Goal: Information Seeking & Learning: Learn about a topic

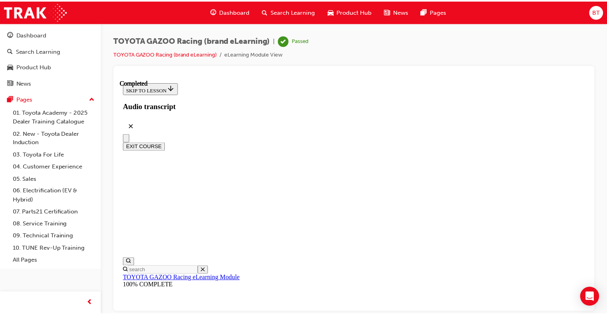
scroll to position [21, 0]
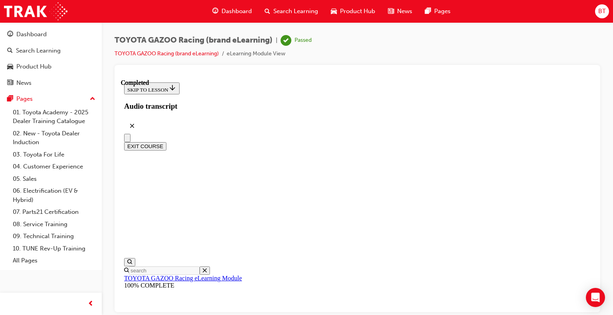
click at [166, 142] on button "EXIT COURSE" at bounding box center [145, 146] width 42 height 8
click at [298, 10] on span "Search Learning" at bounding box center [295, 11] width 45 height 9
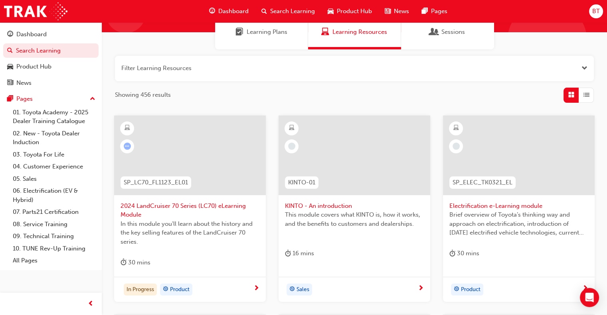
scroll to position [40, 0]
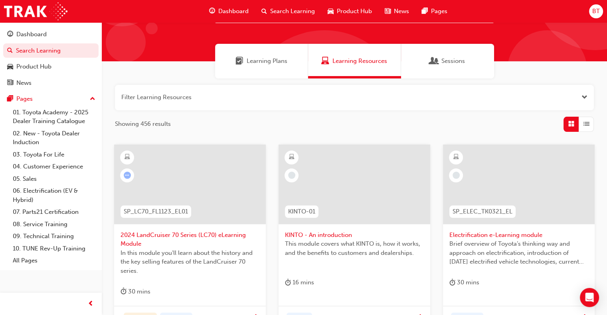
click at [263, 60] on span "Learning Plans" at bounding box center [266, 61] width 41 height 9
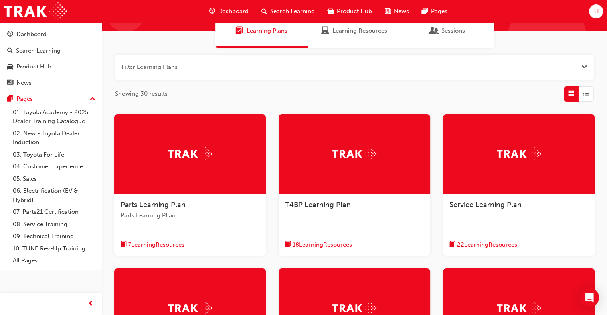
scroll to position [40, 0]
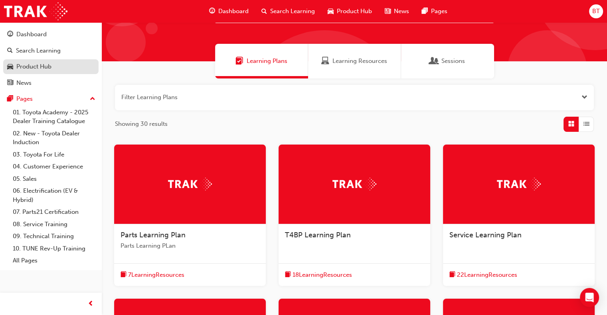
click at [57, 61] on link "Product Hub" at bounding box center [50, 66] width 95 height 15
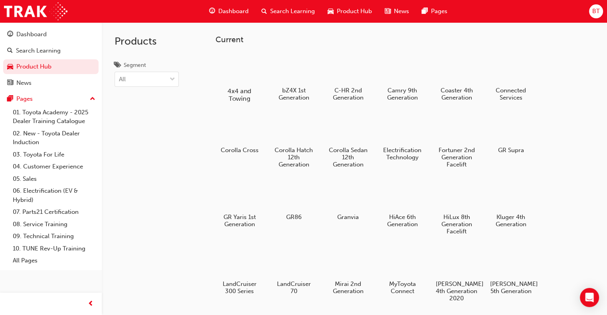
scroll to position [40, 0]
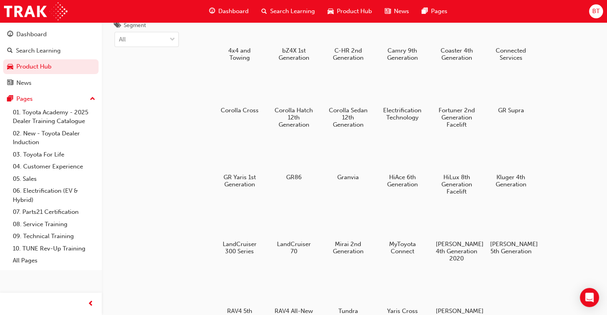
click at [300, 13] on span "Search Learning" at bounding box center [292, 11] width 45 height 9
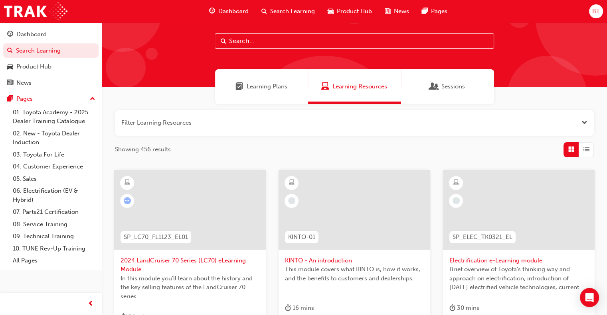
scroll to position [9, 0]
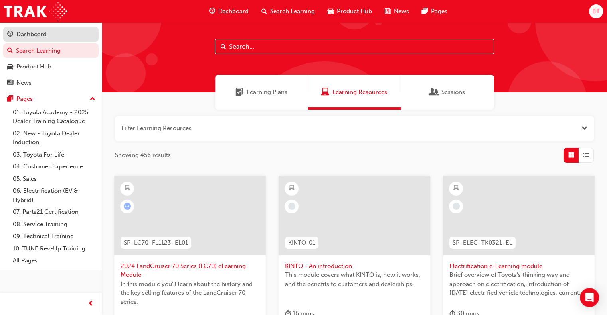
click at [29, 37] on div "Dashboard" at bounding box center [31, 34] width 30 height 9
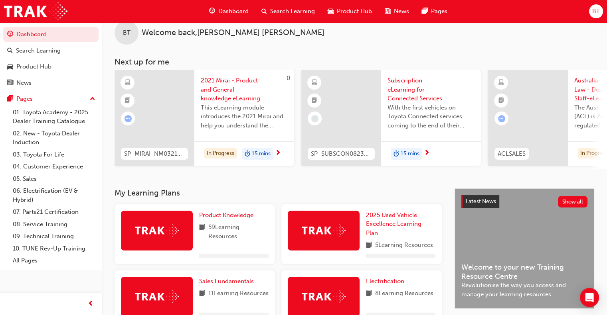
scroll to position [40, 0]
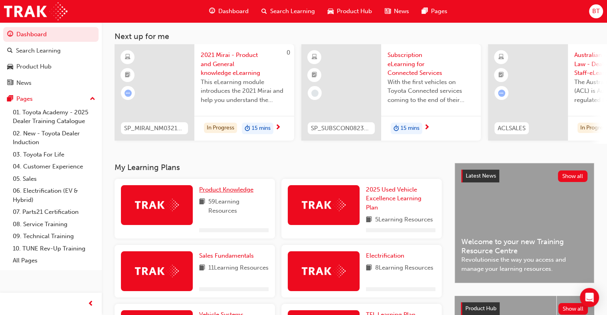
click at [240, 193] on span "Product Knowledge" at bounding box center [226, 189] width 54 height 7
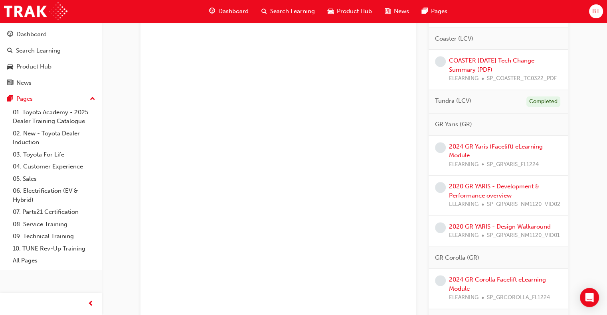
scroll to position [820, 0]
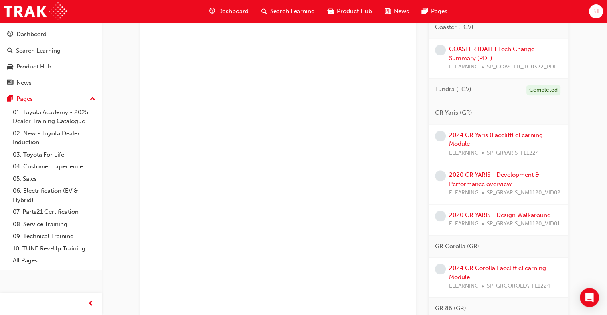
click at [491, 137] on div "2024 GR Yaris (Facelift) eLearning Module ELEARNING SP_GRYARIS_FL1224" at bounding box center [505, 144] width 113 height 27
click at [494, 144] on link "2024 GR Yaris (Facelift) eLearning Module" at bounding box center [496, 140] width 94 height 16
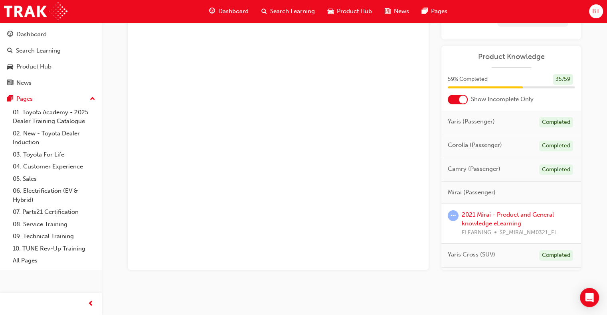
scroll to position [59, 0]
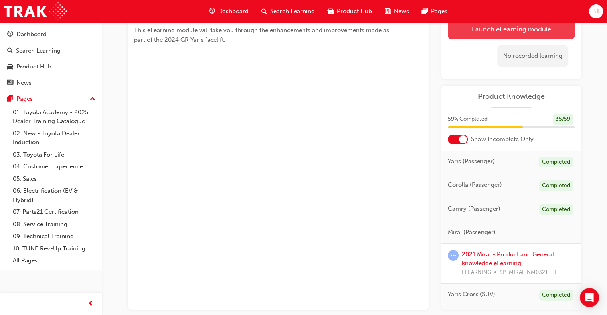
click at [523, 25] on link "Launch eLearning module" at bounding box center [511, 29] width 127 height 20
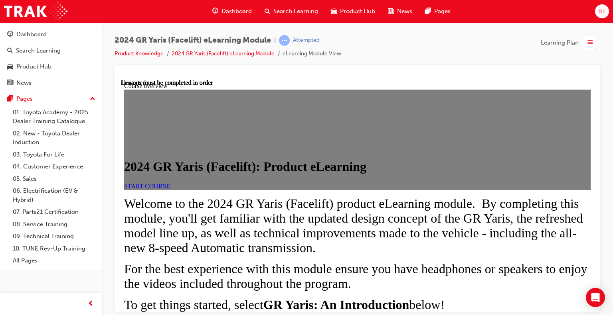
click at [170, 189] on span "START COURSE" at bounding box center [147, 186] width 46 height 7
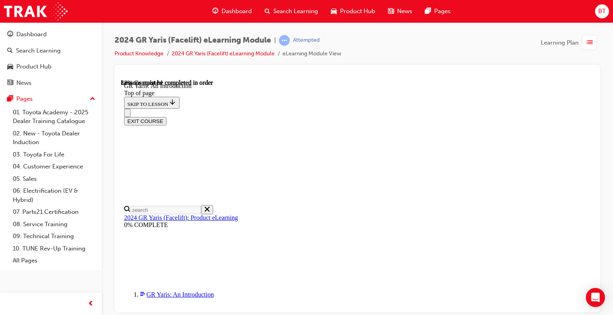
scroll to position [1279, 0]
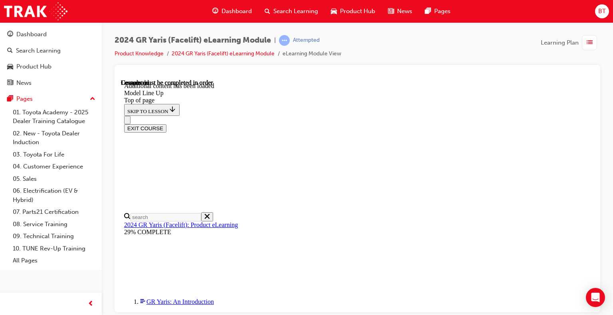
scroll to position [1343, 0]
drag, startPoint x: 590, startPoint y: 124, endPoint x: 722, endPoint y: 351, distance: 262.4
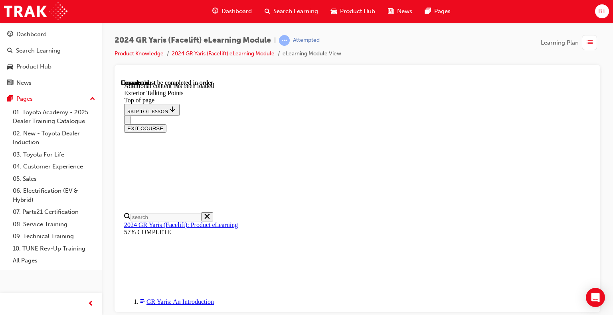
scroll to position [1717, 0]
drag, startPoint x: 591, startPoint y: 103, endPoint x: 730, endPoint y: 392, distance: 321.5
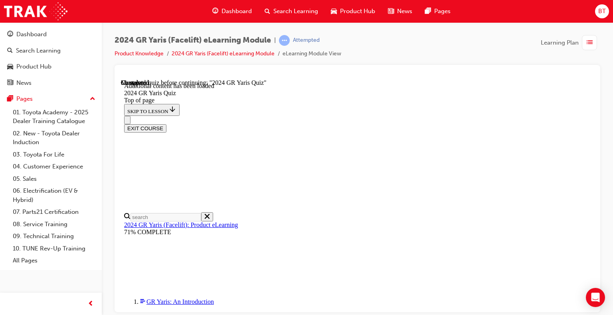
drag, startPoint x: 592, startPoint y: 177, endPoint x: 714, endPoint y: 306, distance: 177.5
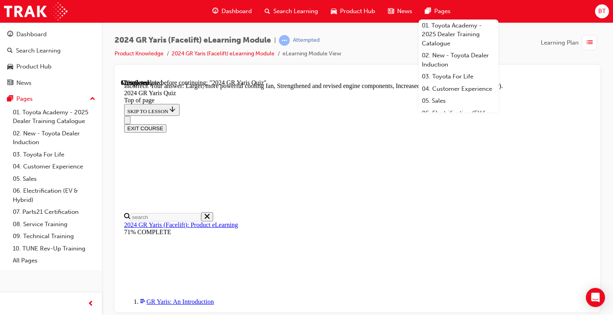
scroll to position [357, 0]
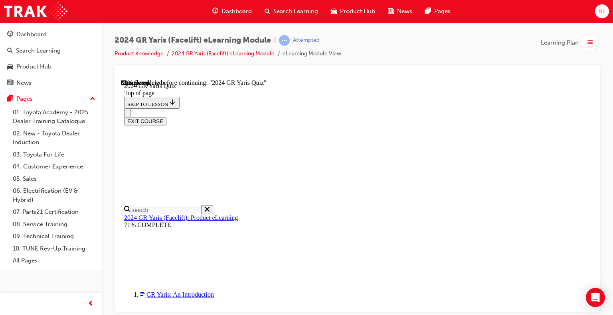
scroll to position [266, 0]
drag, startPoint x: 466, startPoint y: 241, endPoint x: 447, endPoint y: 265, distance: 30.4
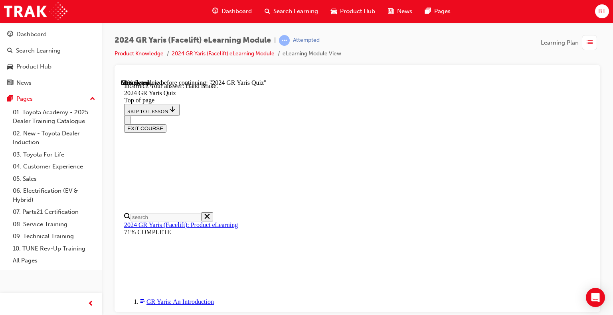
scroll to position [363, 0]
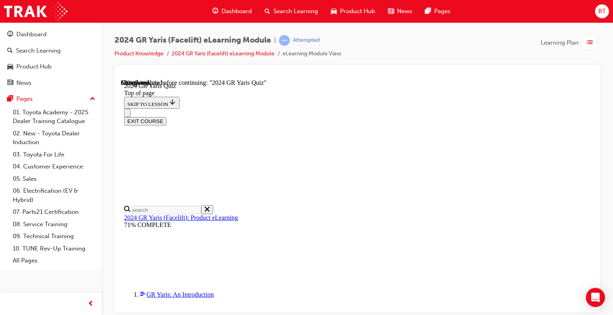
scroll to position [222, 0]
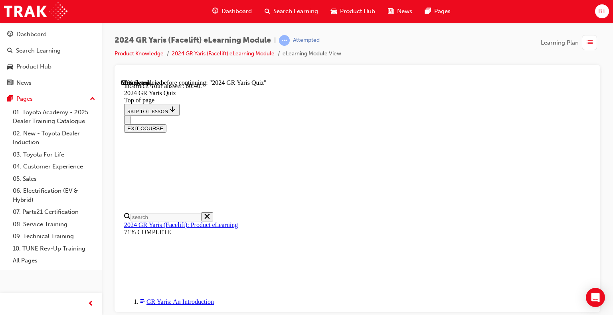
scroll to position [339, 0]
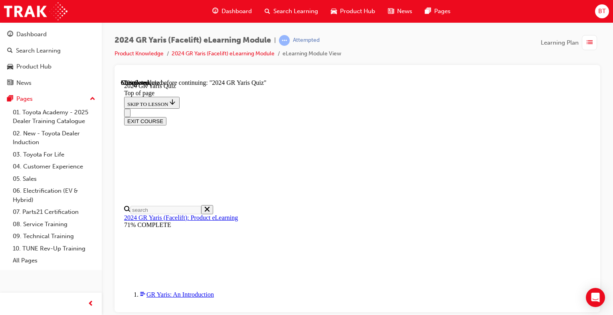
scroll to position [173, 0]
drag, startPoint x: 590, startPoint y: 143, endPoint x: 729, endPoint y: 304, distance: 212.1
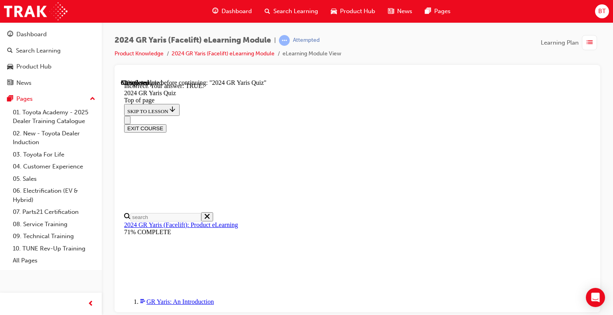
scroll to position [238, 0]
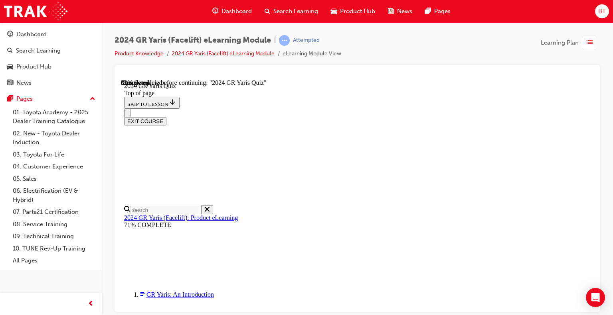
scroll to position [160, 0]
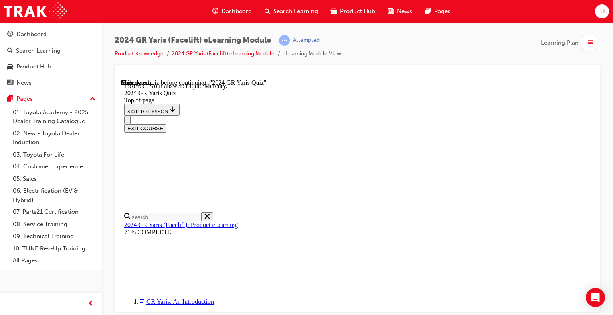
scroll to position [229, 0]
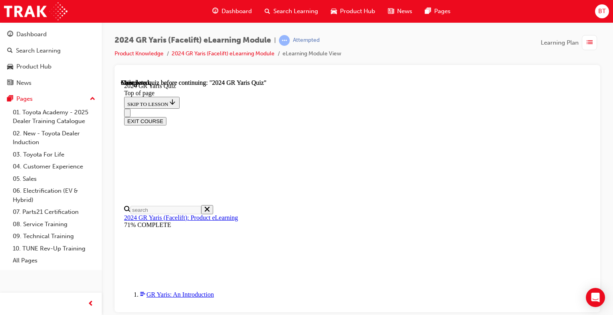
scroll to position [203, 0]
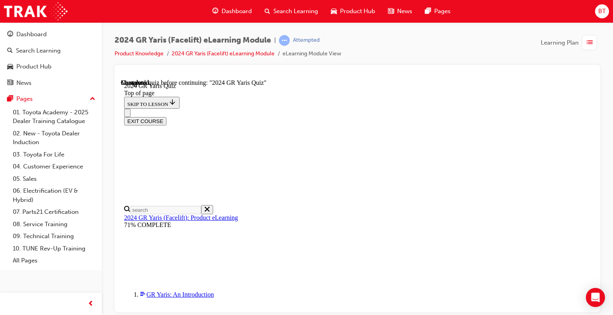
drag, startPoint x: 471, startPoint y: 125, endPoint x: 300, endPoint y: 149, distance: 172.4
copy p "Which additional feature enhances the AWD performance found on GTS variants by …"
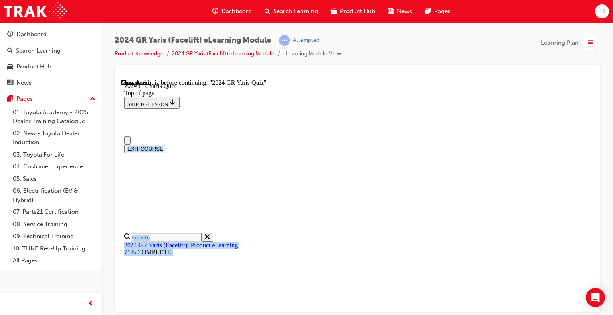
scroll to position [0, 0]
drag, startPoint x: 526, startPoint y: 286, endPoint x: 305, endPoint y: 221, distance: 230.8
copy div "Which additional feature enhances the AWD performance found on GTS variants by …"
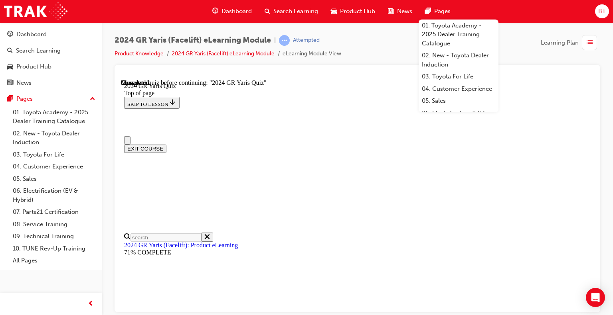
drag, startPoint x: 454, startPoint y: 155, endPoint x: 467, endPoint y: 157, distance: 13.3
drag, startPoint x: 531, startPoint y: 187, endPoint x: 331, endPoint y: 221, distance: 203.5
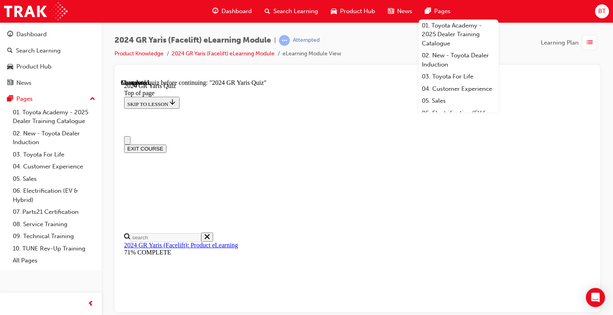
copy div "Which additional feature enhances the AWD performance found on GTS variants by …"
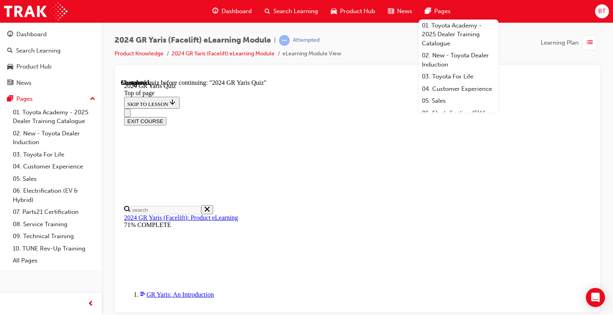
scroll to position [301, 0]
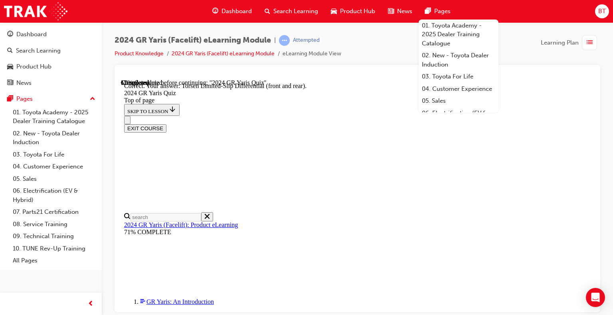
scroll to position [366, 0]
click at [517, 38] on div "2024 GR Yaris (Facelift) eLearning Module | Attempted Product Knowledge 2024 GR…" at bounding box center [356, 50] width 485 height 30
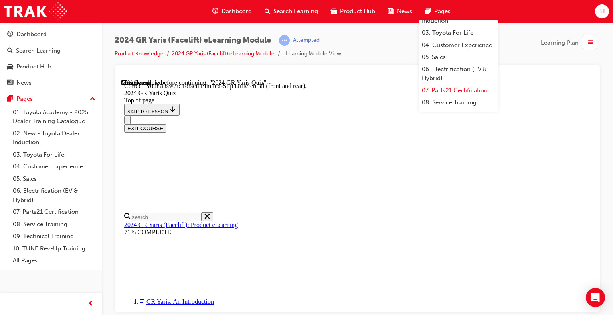
scroll to position [95, 0]
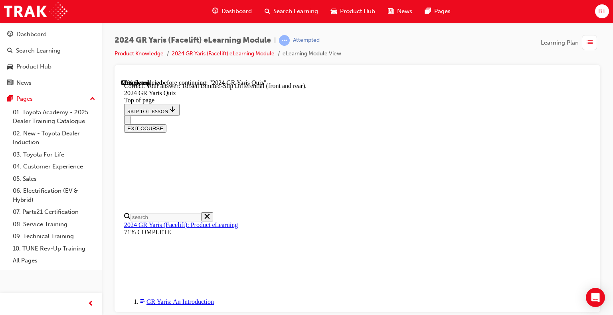
click at [405, 47] on div "2024 GR Yaris (Facelift) eLearning Module | Attempted Product Knowledge 2024 GR…" at bounding box center [356, 50] width 485 height 30
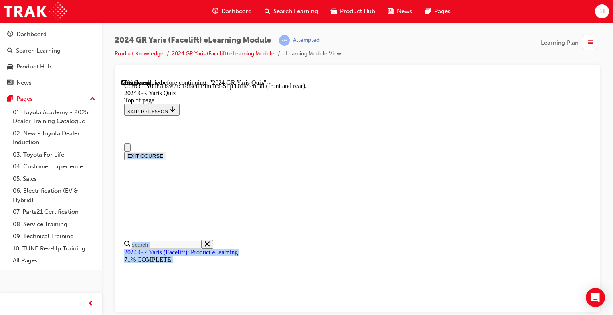
scroll to position [0, 0]
drag, startPoint x: 523, startPoint y: 198, endPoint x: 303, endPoint y: 216, distance: 221.3
copy div "Complete this sentence: To anticipate (predict) the drivers intentions during s…"
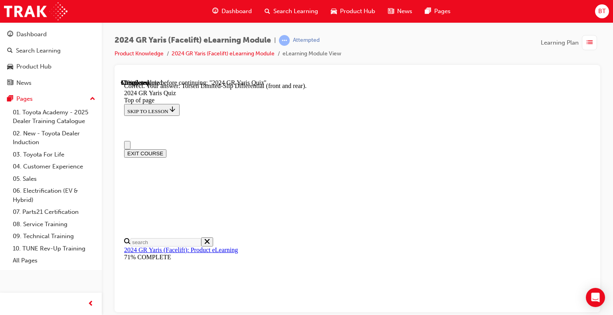
scroll to position [120, 0]
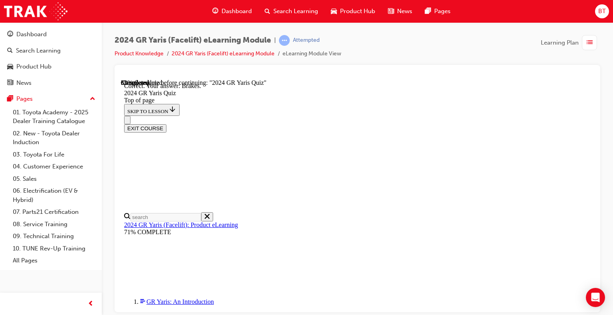
scroll to position [363, 0]
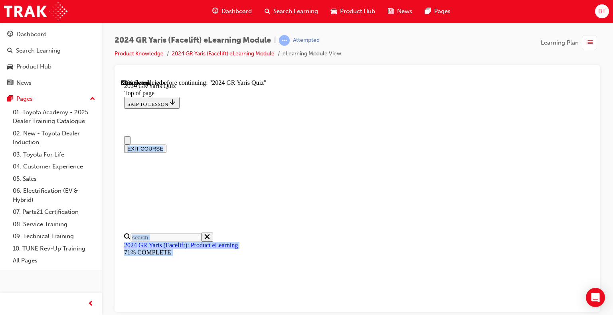
scroll to position [0, 0]
drag, startPoint x: 554, startPoint y: 244, endPoint x: 298, endPoint y: 189, distance: 261.8
copy div "03/06 Compared to the pre-faclift GR Yaris, 'TRACK' mode is no longer fixed at …"
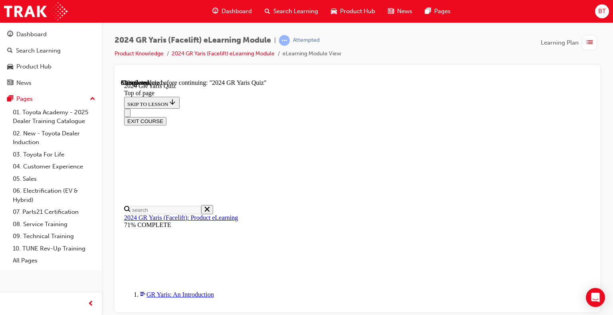
click at [450, 108] on div "EXIT COURSE" at bounding box center [354, 116] width 460 height 17
drag, startPoint x: 351, startPoint y: 154, endPoint x: 353, endPoint y: 182, distance: 28.8
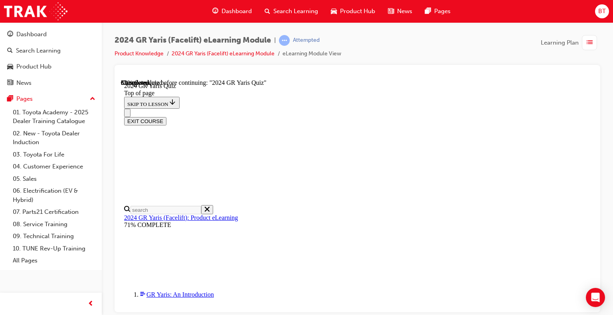
drag, startPoint x: 361, startPoint y: 230, endPoint x: 359, endPoint y: 214, distance: 16.1
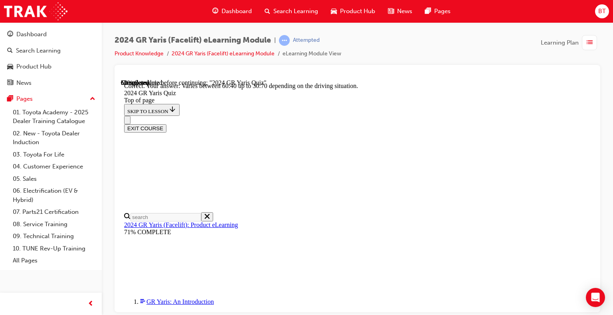
scroll to position [339, 0]
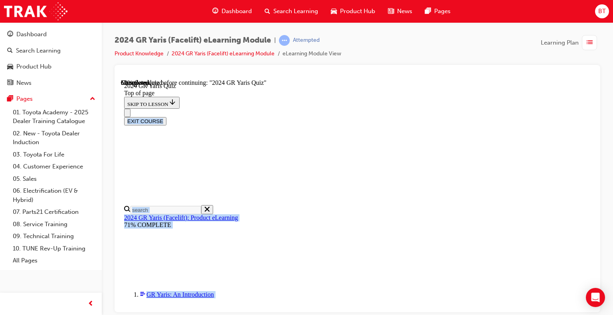
scroll to position [121, 0]
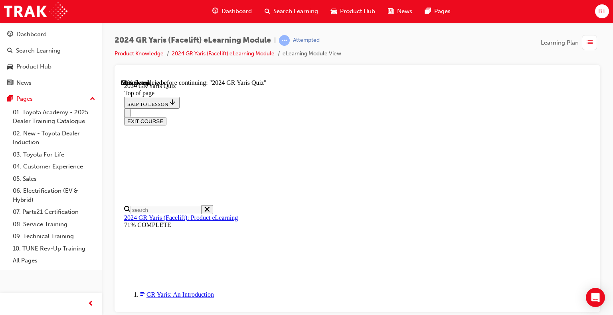
drag, startPoint x: 549, startPoint y: 299, endPoint x: 306, endPoint y: 105, distance: 310.8
copy div "TRUE OR FALSE: At launch, the 2024 GR Yaris facelift will be offered exclusivel…"
drag, startPoint x: 317, startPoint y: 263, endPoint x: 317, endPoint y: 259, distance: 4.5
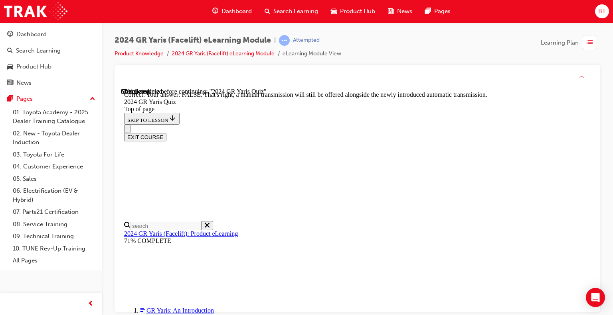
scroll to position [310, 0]
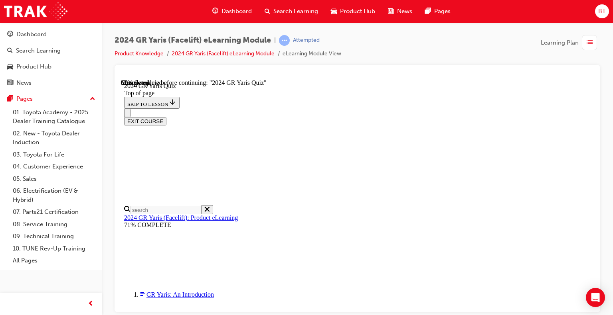
scroll to position [199, 0]
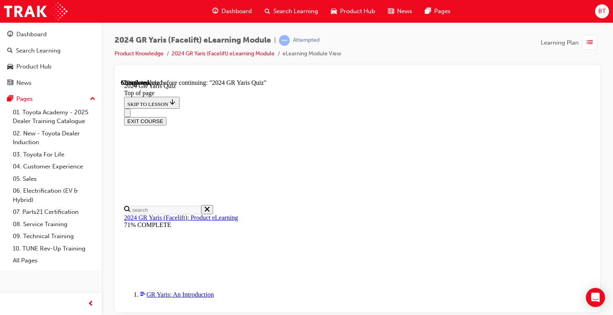
drag, startPoint x: 562, startPoint y: 302, endPoint x: 305, endPoint y: 106, distance: 323.2
copy div "Which colour is exclusive to GTS grades? Morizo Maroon Liquid Mercury Fosted Wh…"
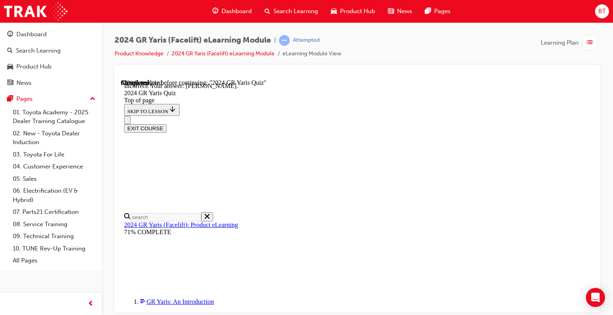
scroll to position [229, 0]
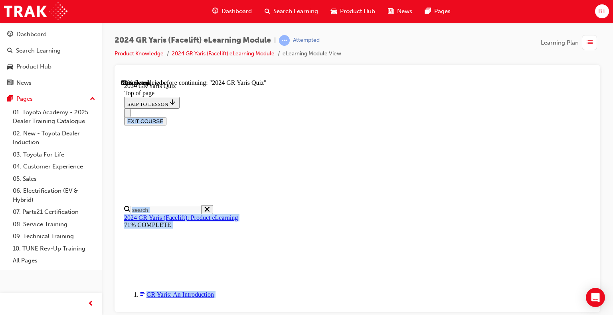
scroll to position [0, 0]
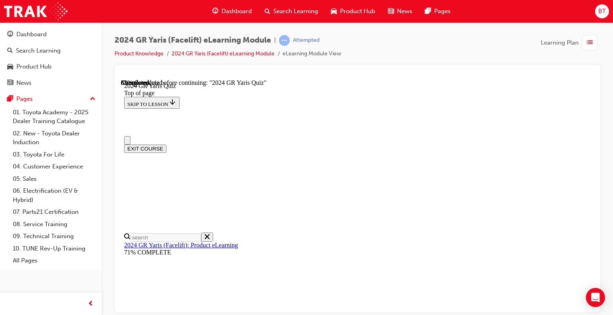
drag, startPoint x: 560, startPoint y: 214, endPoint x: 305, endPoint y: 213, distance: 254.9
copy div "What improvements have been made to the engine to support durability and improv…"
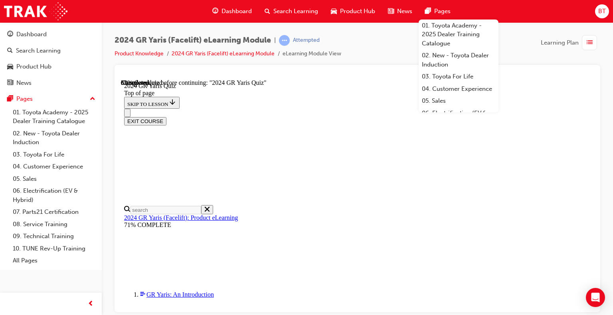
scroll to position [319, 0]
drag, startPoint x: 321, startPoint y: 167, endPoint x: 327, endPoint y: 140, distance: 27.6
drag, startPoint x: 330, startPoint y: 126, endPoint x: 339, endPoint y: 158, distance: 32.4
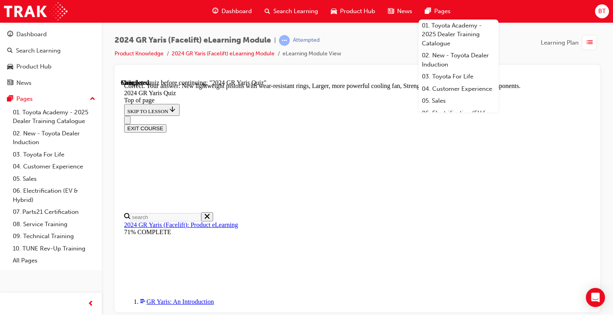
scroll to position [361, 0]
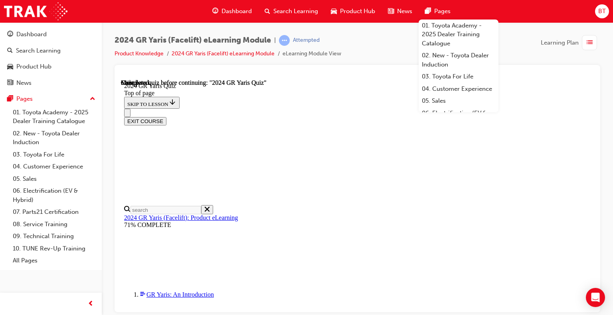
scroll to position [203, 0]
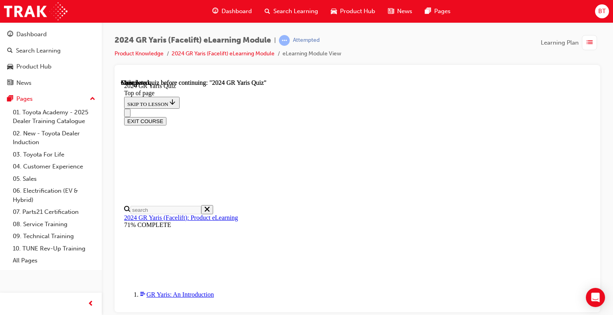
drag, startPoint x: 383, startPoint y: 255, endPoint x: 408, endPoint y: 284, distance: 38.5
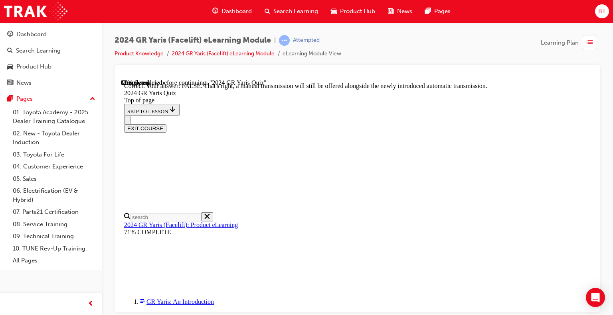
scroll to position [310, 0]
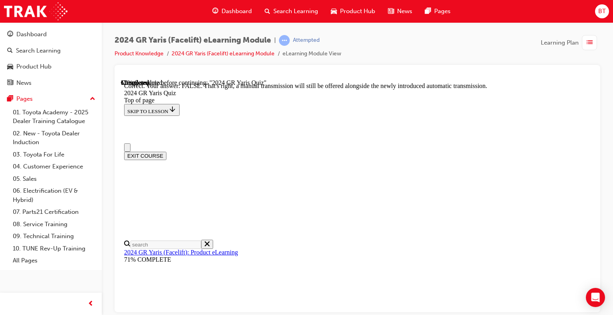
scroll to position [0, 0]
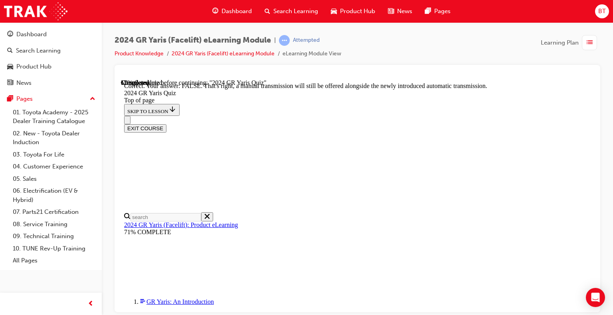
drag, startPoint x: 422, startPoint y: 241, endPoint x: 419, endPoint y: 233, distance: 8.1
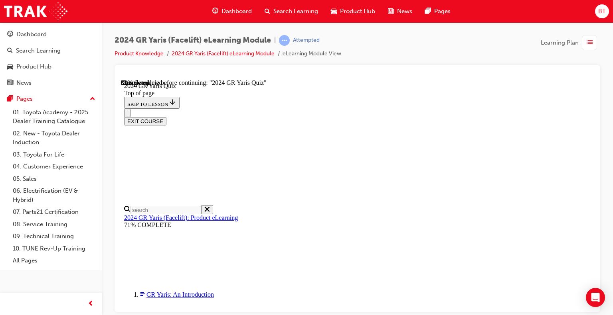
scroll to position [319, 0]
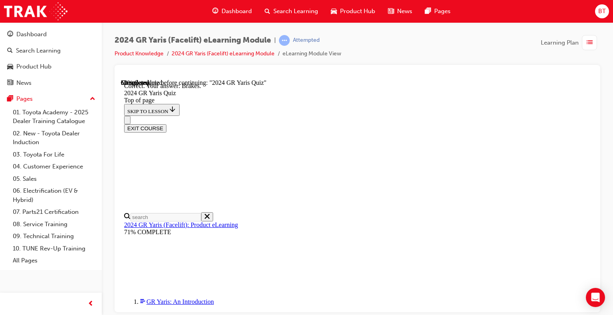
scroll to position [363, 0]
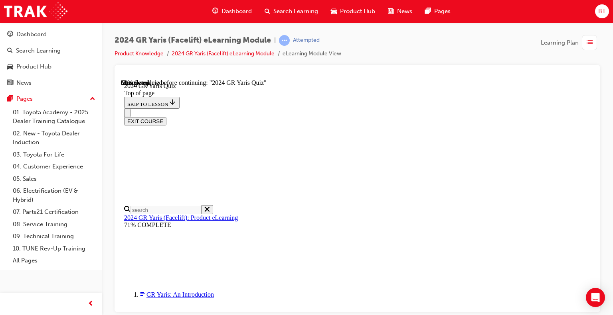
scroll to position [279, 0]
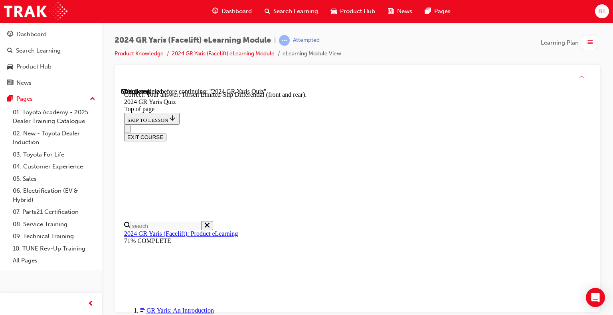
scroll to position [366, 0]
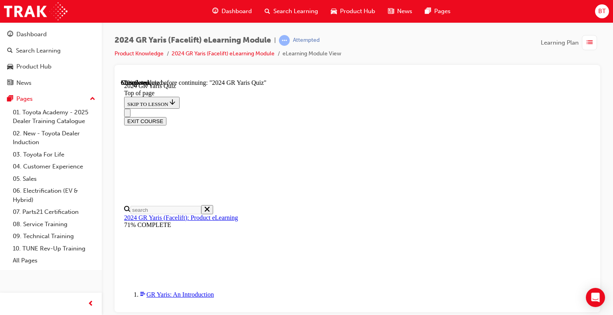
scroll to position [279, 0]
drag, startPoint x: 390, startPoint y: 140, endPoint x: 391, endPoint y: 146, distance: 6.5
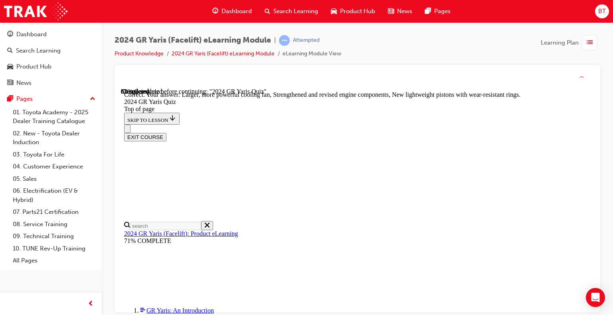
scroll to position [361, 0]
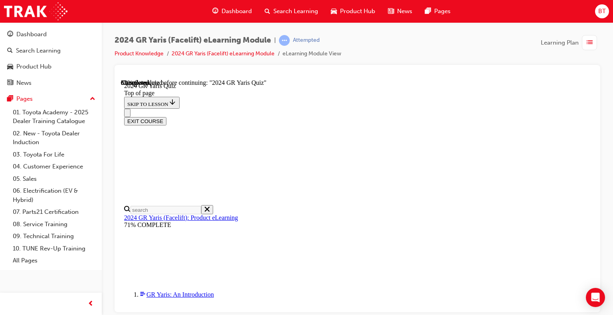
scroll to position [120, 0]
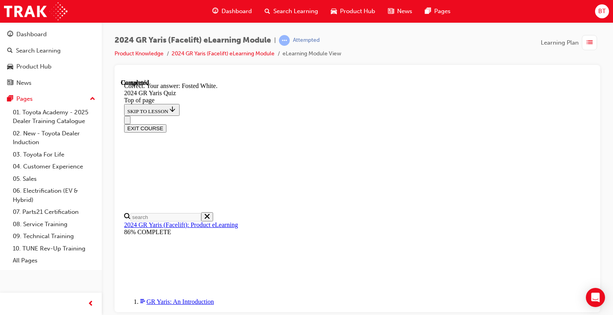
scroll to position [229, 0]
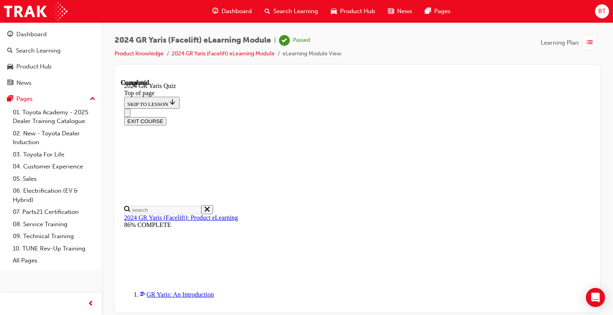
scroll to position [203, 0]
click at [166, 117] on button "EXIT COURSE" at bounding box center [145, 121] width 42 height 8
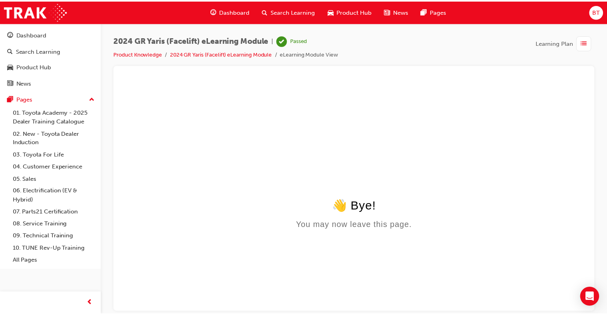
scroll to position [0, 0]
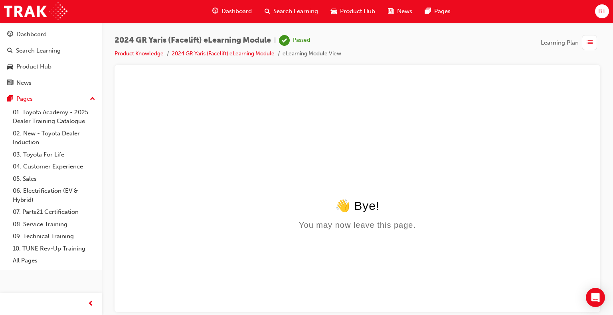
click at [228, 11] on span "Dashboard" at bounding box center [236, 11] width 30 height 9
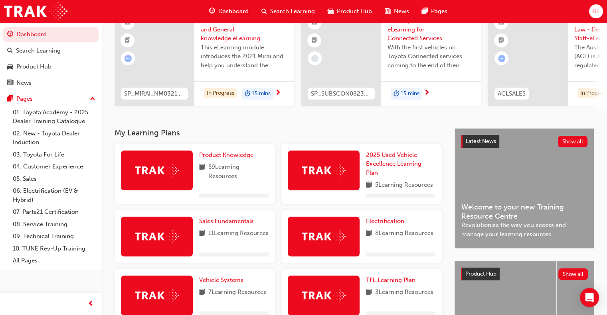
scroll to position [80, 0]
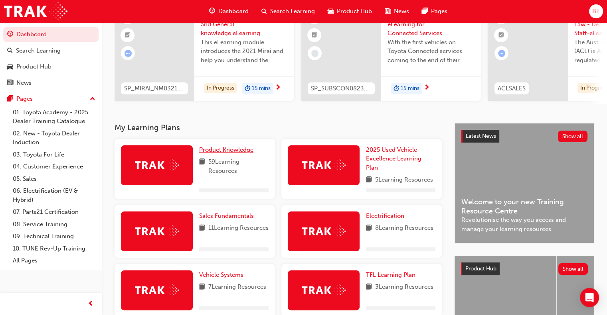
click at [239, 151] on span "Product Knowledge" at bounding box center [226, 149] width 54 height 7
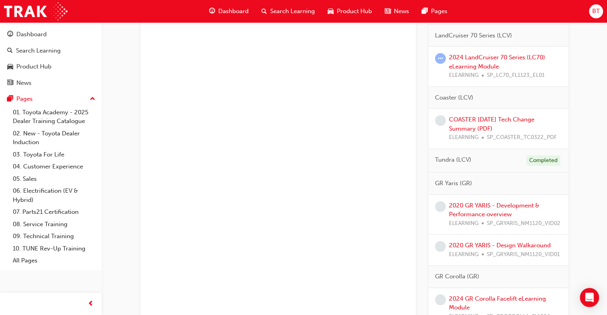
scroll to position [838, 0]
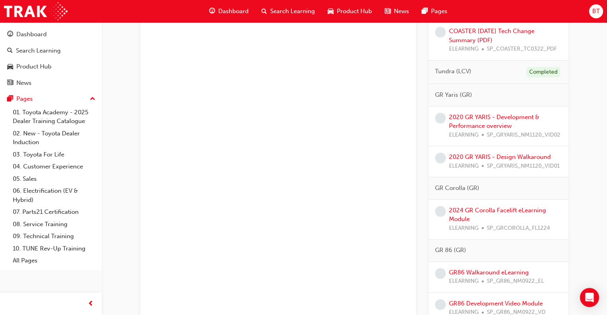
click at [500, 127] on div "2020 GR YARIS - Development & Performance overview ELEARNING SP_GRYARIS_NM1120_…" at bounding box center [505, 126] width 113 height 27
click at [507, 124] on link "2020 GR YARIS - Development & Performance overview" at bounding box center [494, 122] width 90 height 16
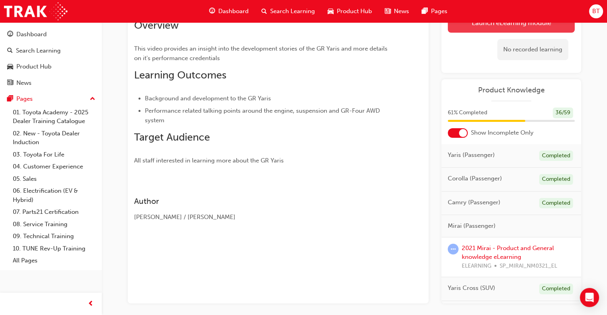
scroll to position [19, 0]
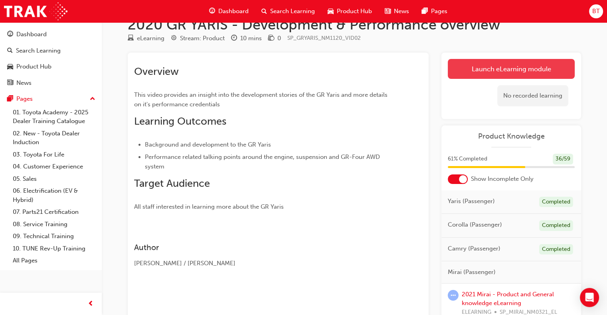
click at [493, 71] on link "Launch eLearning module" at bounding box center [511, 69] width 127 height 20
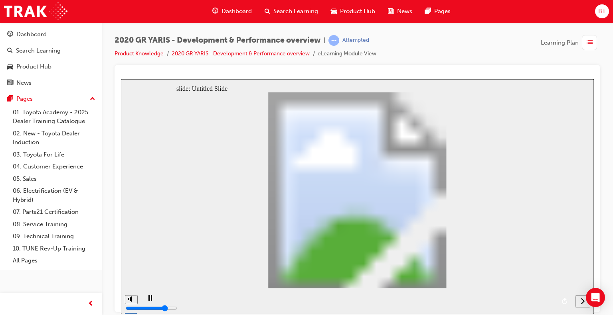
click at [581, 304] on icon "next" at bounding box center [582, 301] width 4 height 7
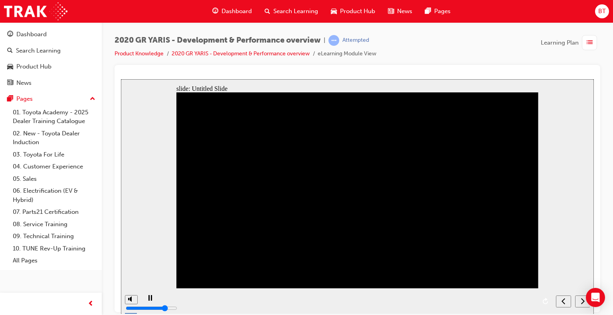
click at [582, 304] on icon "next" at bounding box center [582, 301] width 4 height 7
click at [582, 304] on nav "slide navigation" at bounding box center [573, 301] width 34 height 26
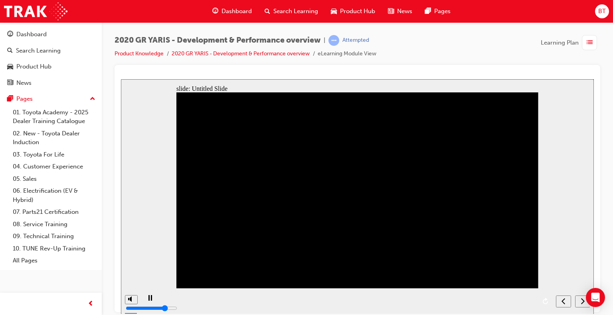
click at [582, 304] on nav "slide navigation" at bounding box center [573, 301] width 34 height 26
click at [583, 303] on nav "slide navigation" at bounding box center [573, 301] width 34 height 26
click at [583, 304] on icon "next" at bounding box center [582, 301] width 4 height 7
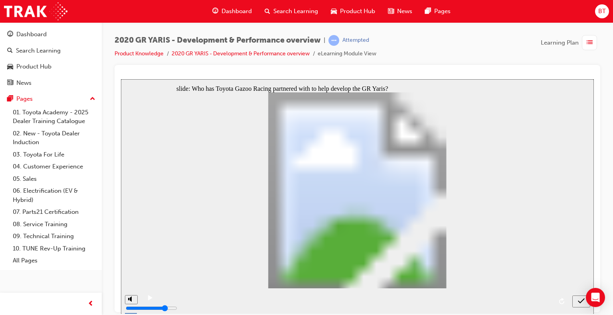
drag, startPoint x: 447, startPoint y: 256, endPoint x: 452, endPoint y: 109, distance: 146.9
drag, startPoint x: 503, startPoint y: 271, endPoint x: 279, endPoint y: 94, distance: 284.8
drag, startPoint x: 563, startPoint y: 269, endPoint x: 215, endPoint y: 87, distance: 392.7
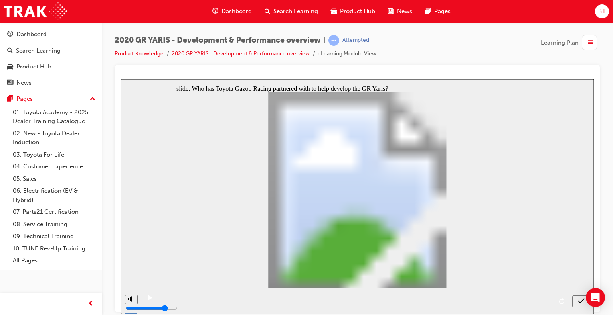
click at [217, 87] on div "slide: Who has Toyota Gazoo Racing partnered with to help develop the GR Yaris?…" at bounding box center [357, 196] width 473 height 235
drag, startPoint x: 170, startPoint y: 83, endPoint x: 249, endPoint y: 103, distance: 81.4
click at [248, 106] on div "slide: Who has Toyota Gazoo Racing partnered with to help develop the GR Yaris?…" at bounding box center [357, 196] width 473 height 235
drag, startPoint x: 487, startPoint y: 134, endPoint x: 249, endPoint y: 86, distance: 242.5
click at [250, 92] on div "Who has Toyota Gazoo Racing partnered with to help develop the GR Yaris? Rectan…" at bounding box center [357, 193] width 362 height 203
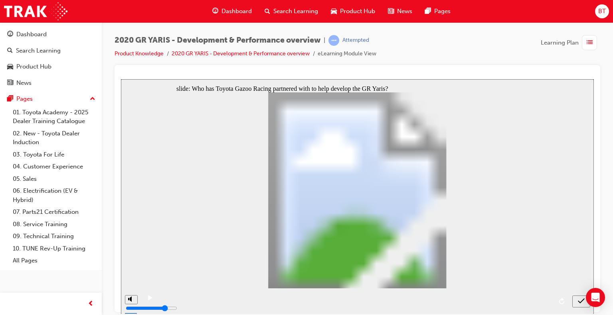
radio input "true"
click at [581, 303] on icon "submit" at bounding box center [581, 301] width 7 height 7
drag, startPoint x: 462, startPoint y: 153, endPoint x: 243, endPoint y: 79, distance: 231.5
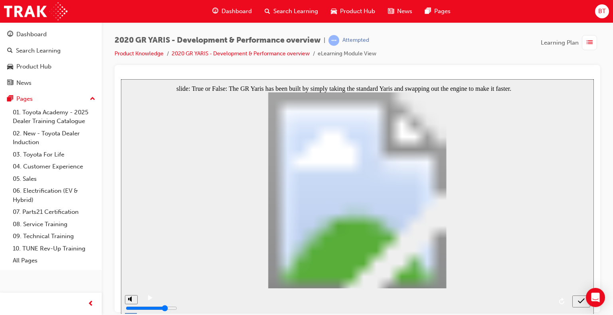
click at [243, 79] on div "slide: True or False: The GR Yaris has been built by simply taking the standard…" at bounding box center [357, 196] width 473 height 235
drag, startPoint x: 443, startPoint y: 146, endPoint x: 293, endPoint y: 109, distance: 154.5
radio input "true"
click at [576, 302] on div "submit" at bounding box center [581, 302] width 12 height 8
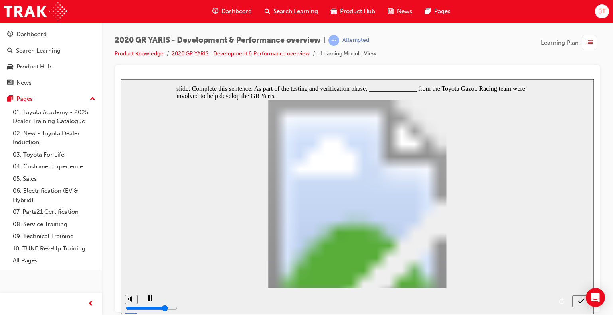
radio input "true"
click at [578, 302] on icon "submit" at bounding box center [581, 300] width 7 height 5
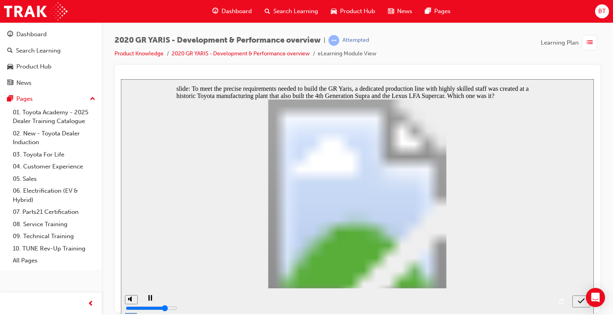
radio input "true"
click at [582, 301] on icon "submit" at bounding box center [581, 301] width 7 height 7
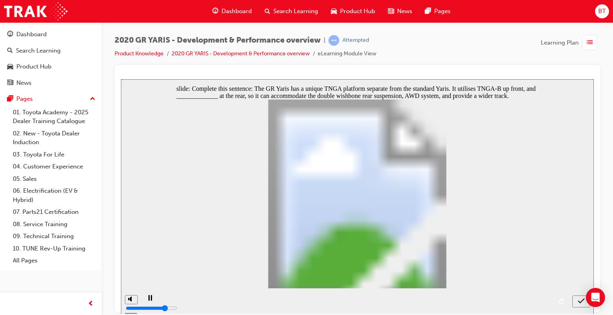
radio input "true"
click at [583, 300] on icon "submit" at bounding box center [581, 301] width 7 height 7
click at [581, 304] on icon "submit" at bounding box center [581, 301] width 7 height 7
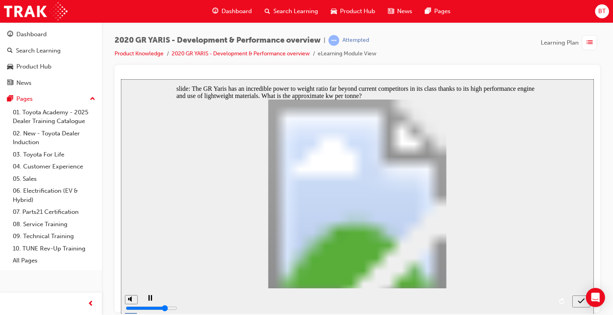
click at [584, 303] on icon "submit" at bounding box center [581, 301] width 7 height 7
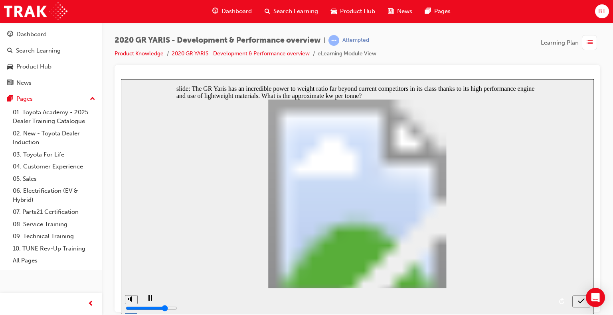
radio input "false"
radio input "true"
click at [577, 300] on div "submit" at bounding box center [581, 302] width 12 height 8
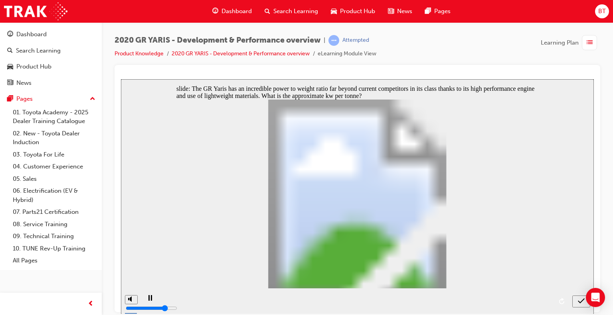
checkbox input "true"
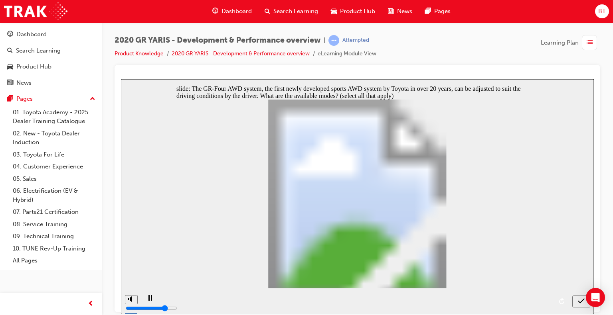
checkbox input "true"
checkbox input "false"
checkbox input "true"
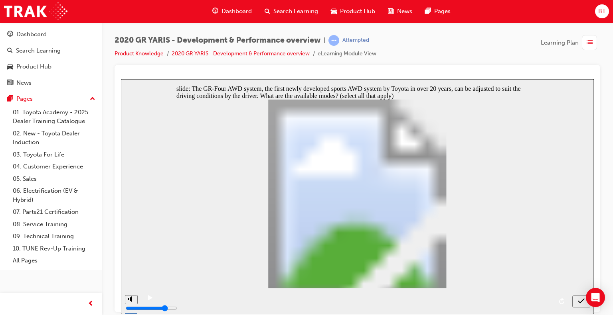
checkbox input "true"
click at [580, 301] on icon "submit" at bounding box center [581, 301] width 7 height 7
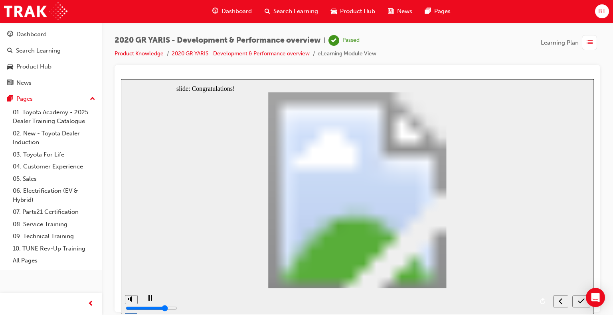
click at [579, 300] on icon "submit" at bounding box center [581, 301] width 7 height 7
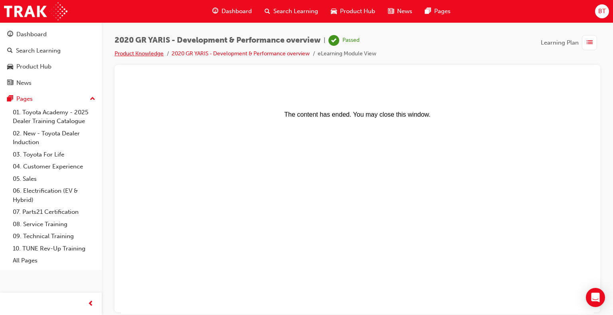
click at [151, 55] on link "Product Knowledge" at bounding box center [138, 53] width 49 height 7
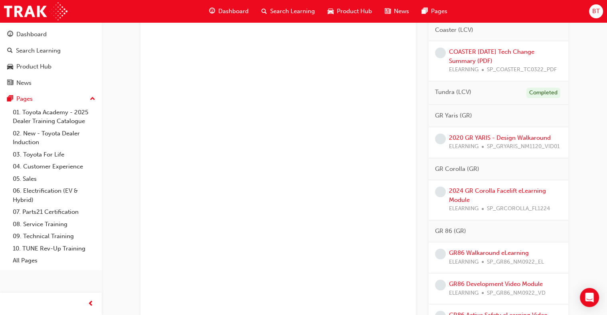
scroll to position [798, 0]
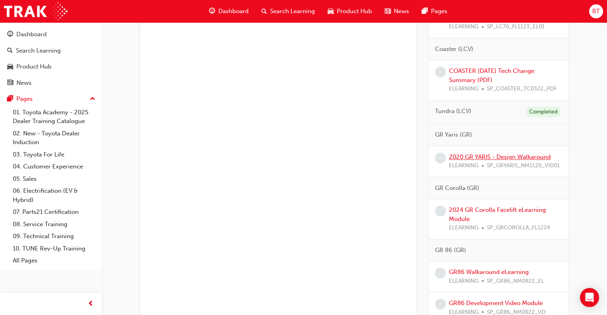
click at [504, 161] on link "2020 GR YARIS - Design Walkaround" at bounding box center [500, 157] width 102 height 7
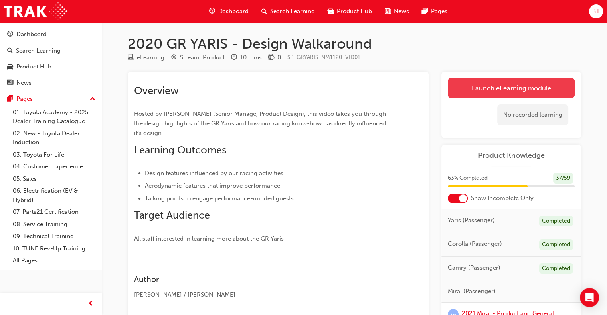
click at [499, 92] on link "Launch eLearning module" at bounding box center [511, 88] width 127 height 20
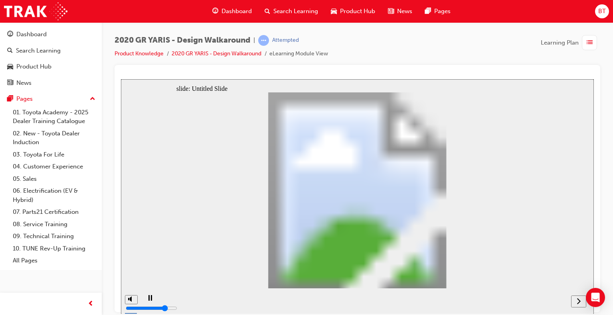
click at [579, 305] on icon "next" at bounding box center [578, 301] width 4 height 7
click at [577, 303] on icon "next" at bounding box center [578, 301] width 4 height 7
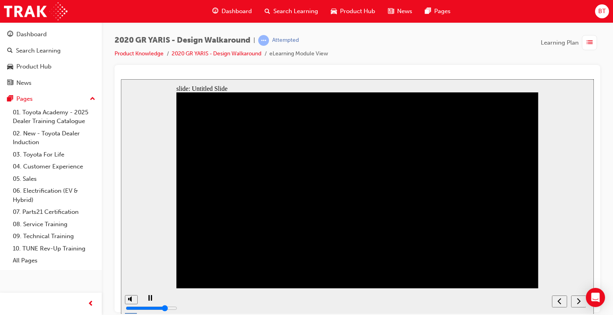
click at [577, 303] on nav "slide navigation" at bounding box center [569, 301] width 34 height 26
click at [578, 302] on nav "slide navigation" at bounding box center [569, 301] width 34 height 26
drag, startPoint x: 425, startPoint y: 233, endPoint x: 426, endPoint y: 229, distance: 4.5
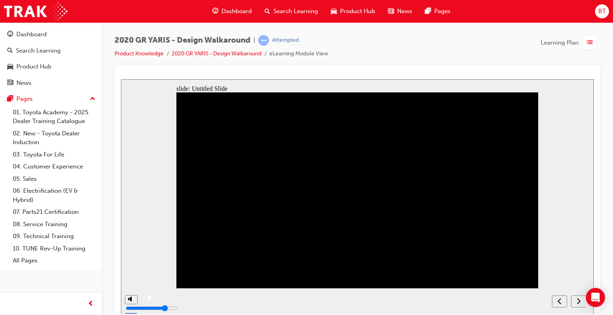
click at [574, 299] on div "next" at bounding box center [578, 302] width 9 height 8
